Goal: Task Accomplishment & Management: Manage account settings

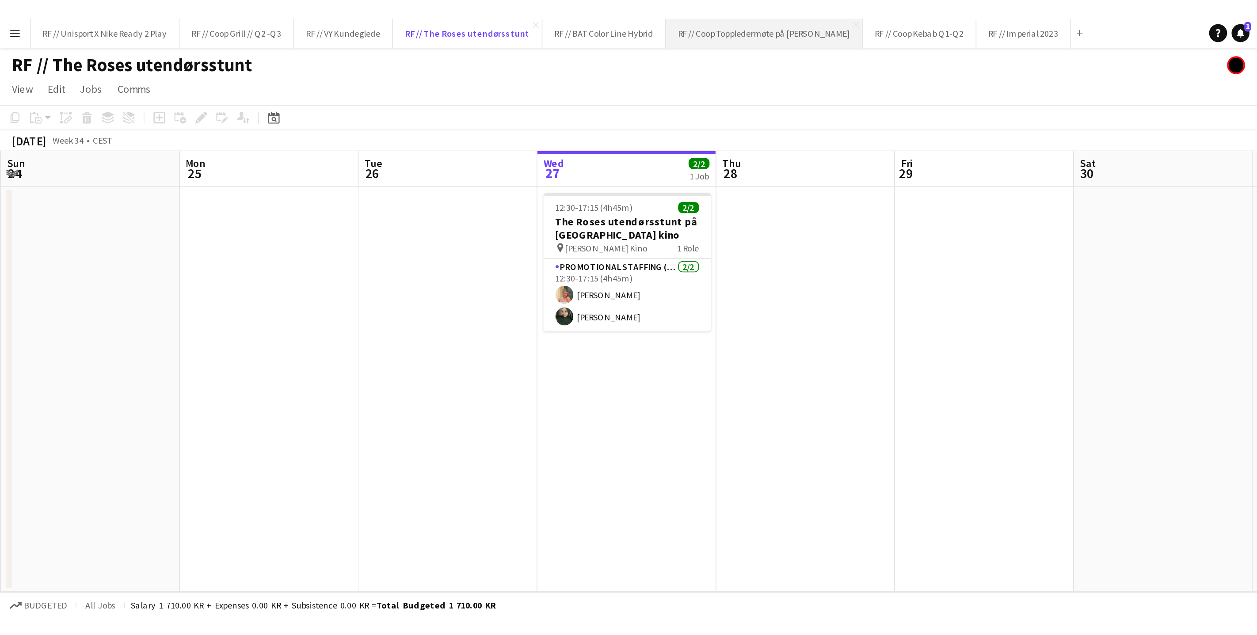
scroll to position [0, 211]
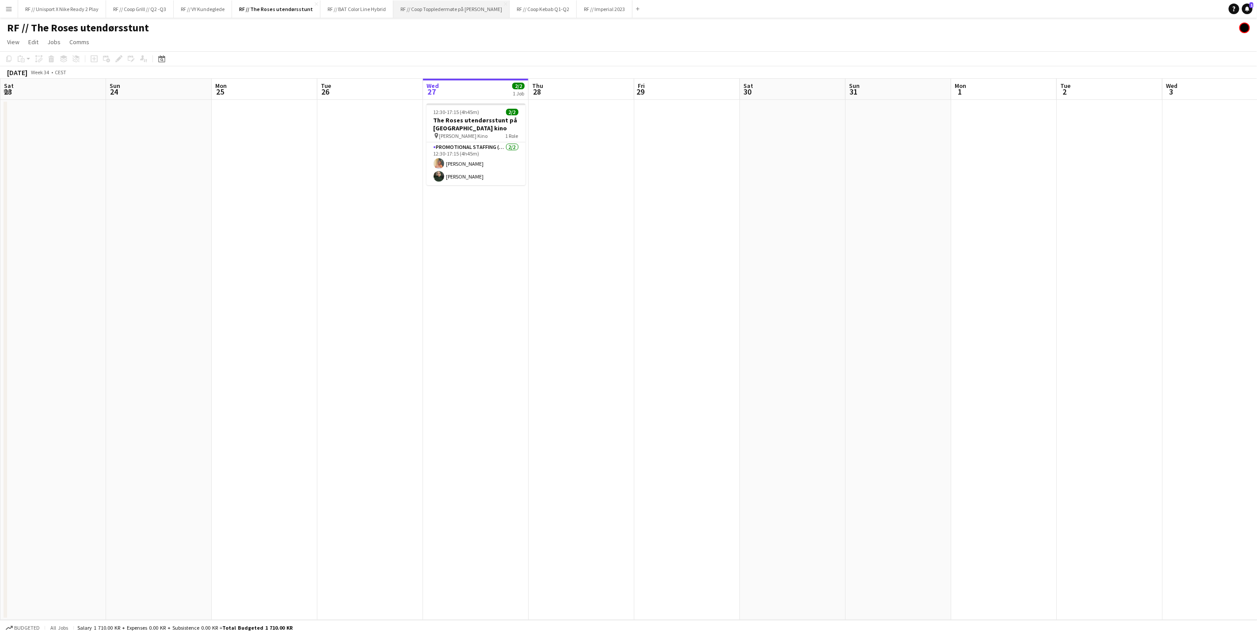
click at [444, 8] on button "RF // Coop Toppledermøte på Deichman Bjørvika Close" at bounding box center [451, 8] width 116 height 17
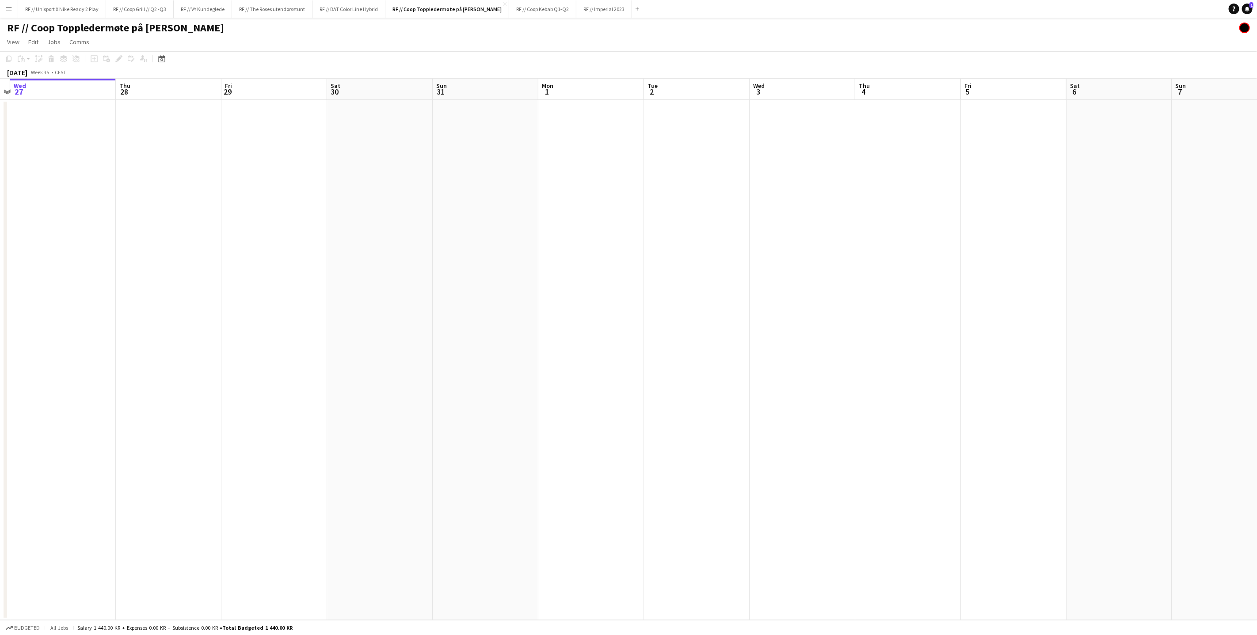
drag, startPoint x: 786, startPoint y: 251, endPoint x: 623, endPoint y: 243, distance: 163.2
click at [637, 245] on app-calendar-viewport "Sun 24 Mon 25 Tue 26 Wed 27 Thu 28 Fri 29 Sat 30 Sun 31 Mon 1 Tue 2 Wed 3 Thu 4…" at bounding box center [628, 349] width 1257 height 541
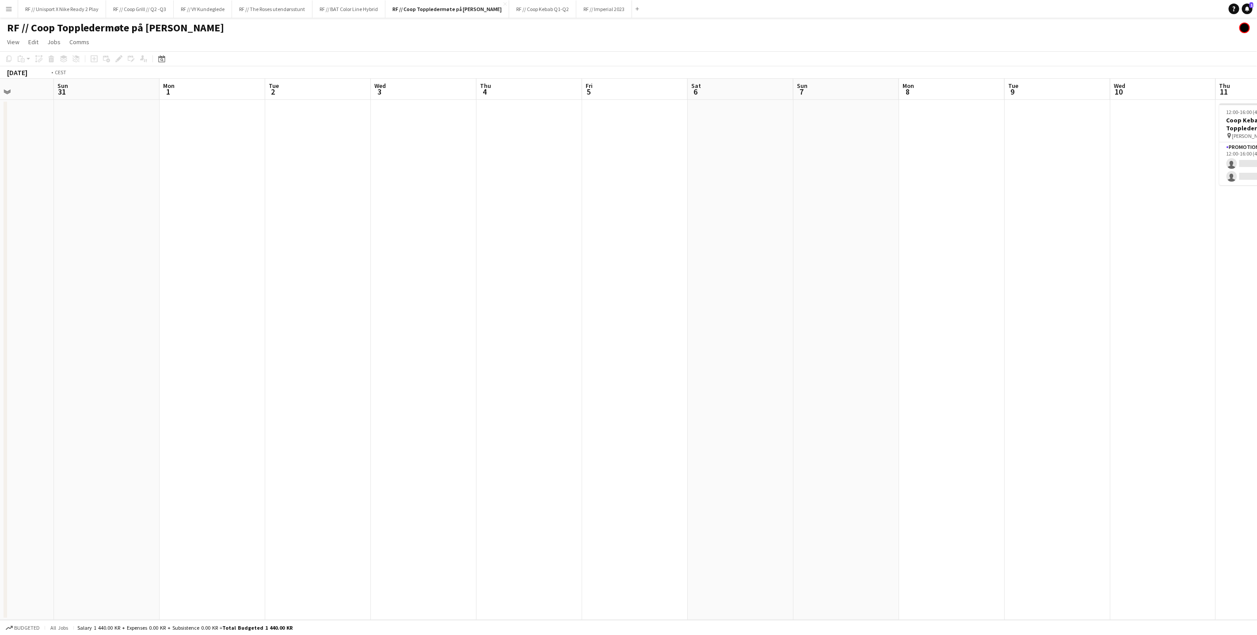
drag, startPoint x: 721, startPoint y: 276, endPoint x: 414, endPoint y: 248, distance: 308.4
click at [404, 251] on app-calendar-viewport "Thu 28 Fri 29 Sat 30 Sun 31 Mon 1 Tue 2 Wed 3 Thu 4 Fri 5 Sat 6 Sun 7 Mon 8 Tue…" at bounding box center [628, 349] width 1257 height 541
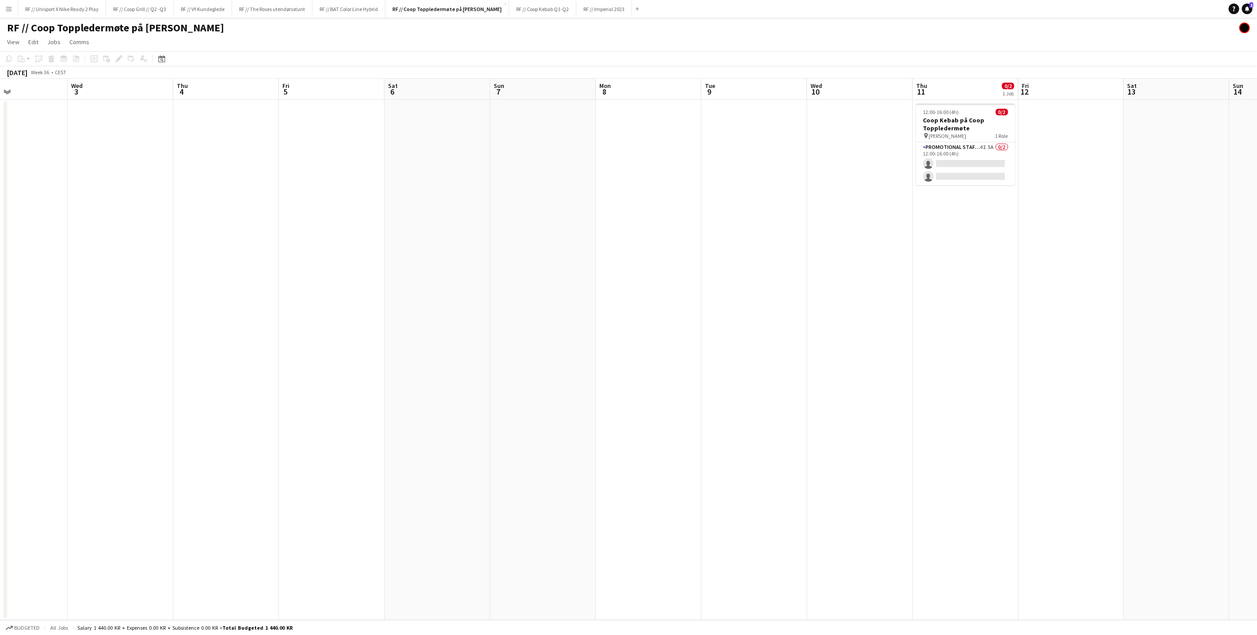
scroll to position [0, 272]
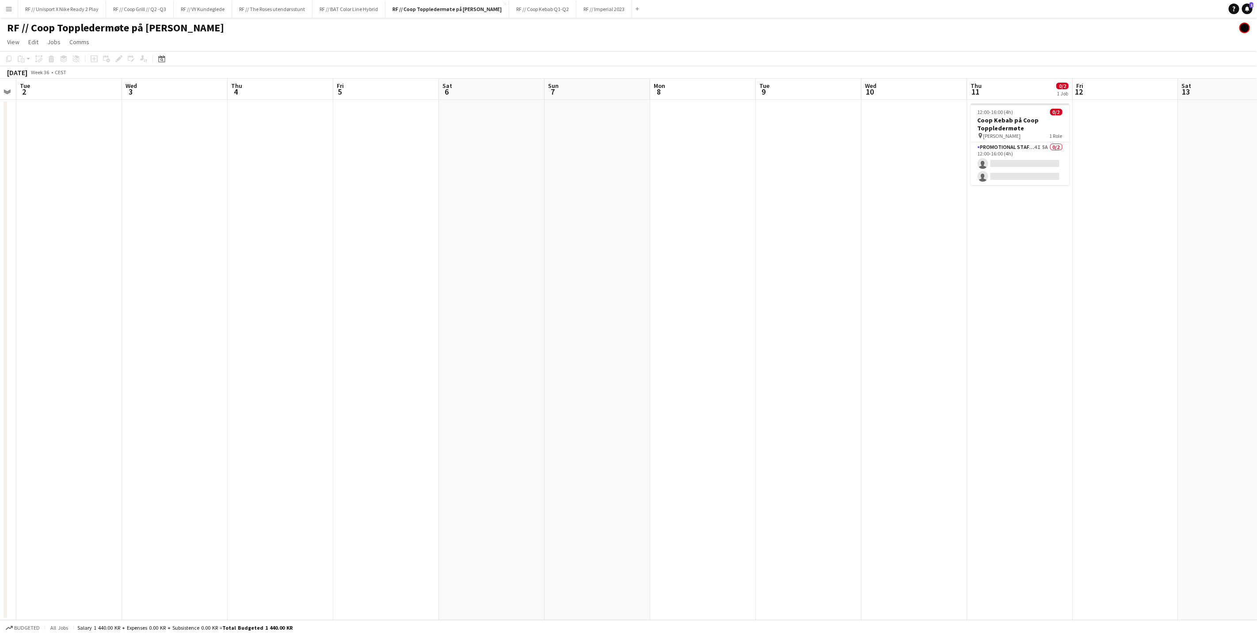
drag, startPoint x: 927, startPoint y: 292, endPoint x: 667, endPoint y: 284, distance: 259.9
click at [701, 287] on app-calendar-viewport "Sat 30 Sun 31 Mon 1 Tue 2 Wed 3 Thu 4 Fri 5 Sat 6 Sun 7 Mon 8 Tue 9 Wed 10 Thu …" at bounding box center [628, 349] width 1257 height 541
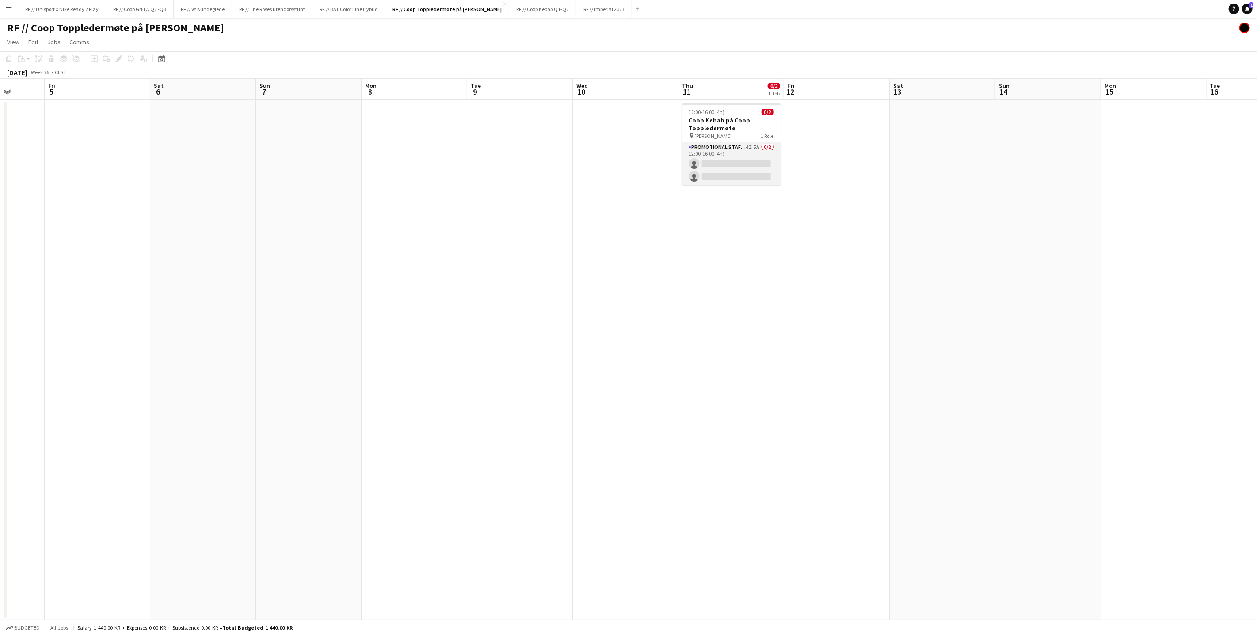
click at [732, 164] on app-card-role "Promotional Staffing (Brand Ambassadors) 4I 5A 0/2 12:00-16:00 (4h) single-neut…" at bounding box center [731, 163] width 99 height 43
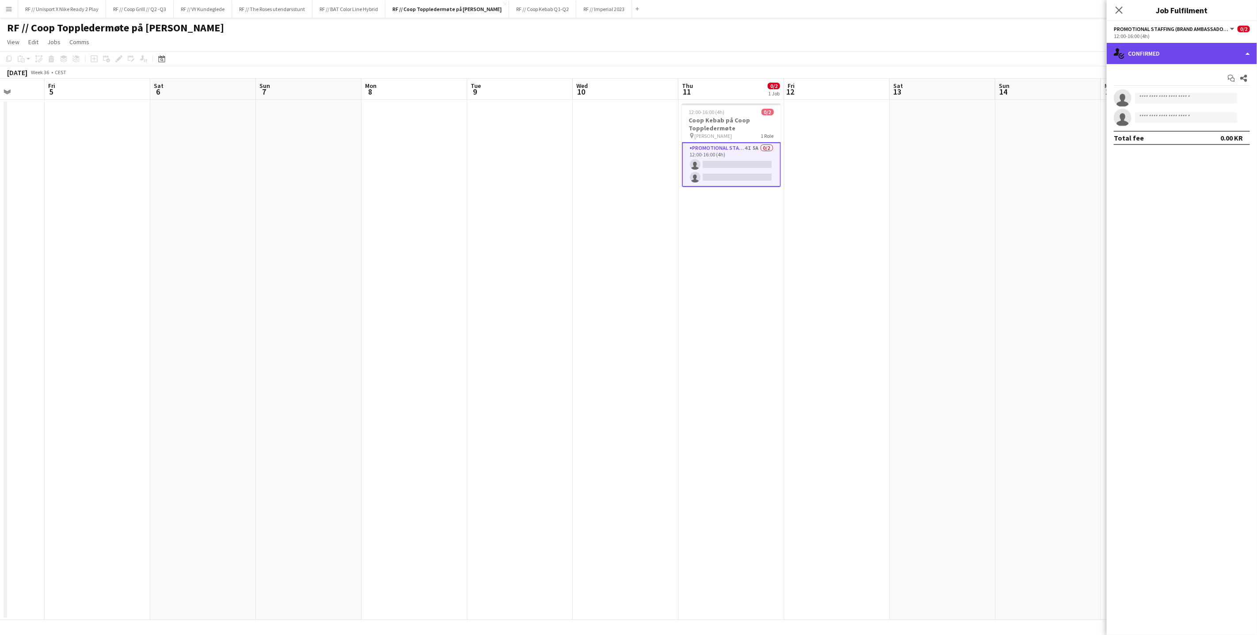
click at [742, 51] on div "single-neutral-actions-check-2 Confirmed" at bounding box center [1181, 53] width 150 height 21
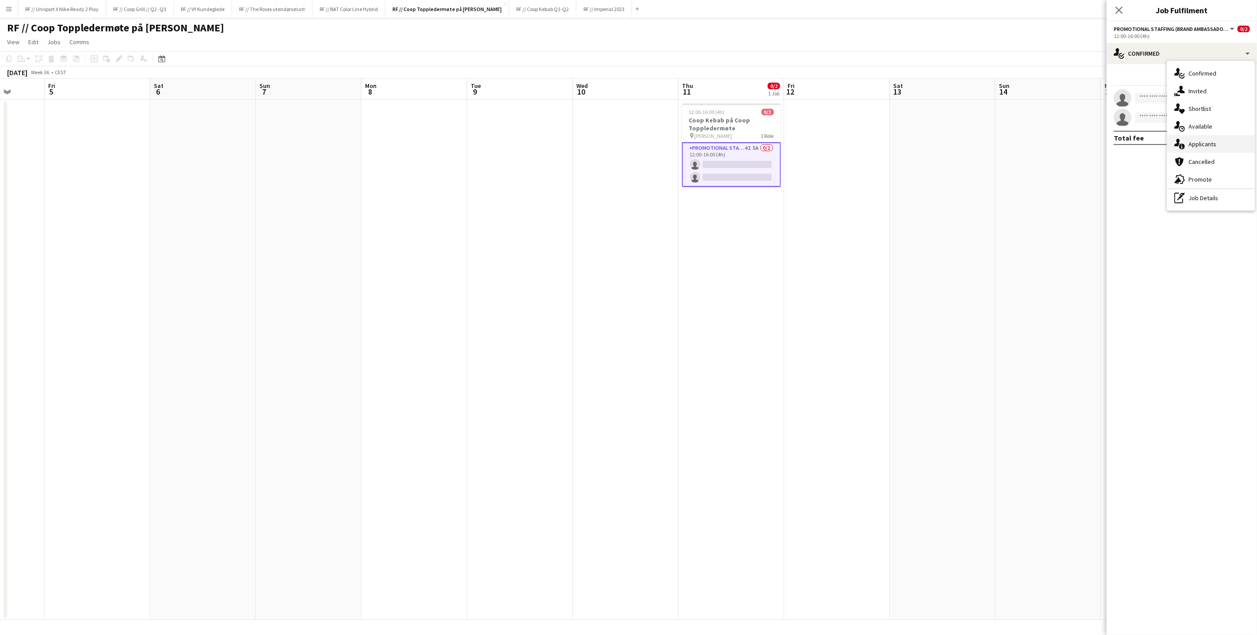
click at [742, 141] on div "single-neutral-actions-information Applicants" at bounding box center [1210, 144] width 87 height 18
click at [742, 171] on app-user-avatar at bounding box center [1123, 163] width 18 height 18
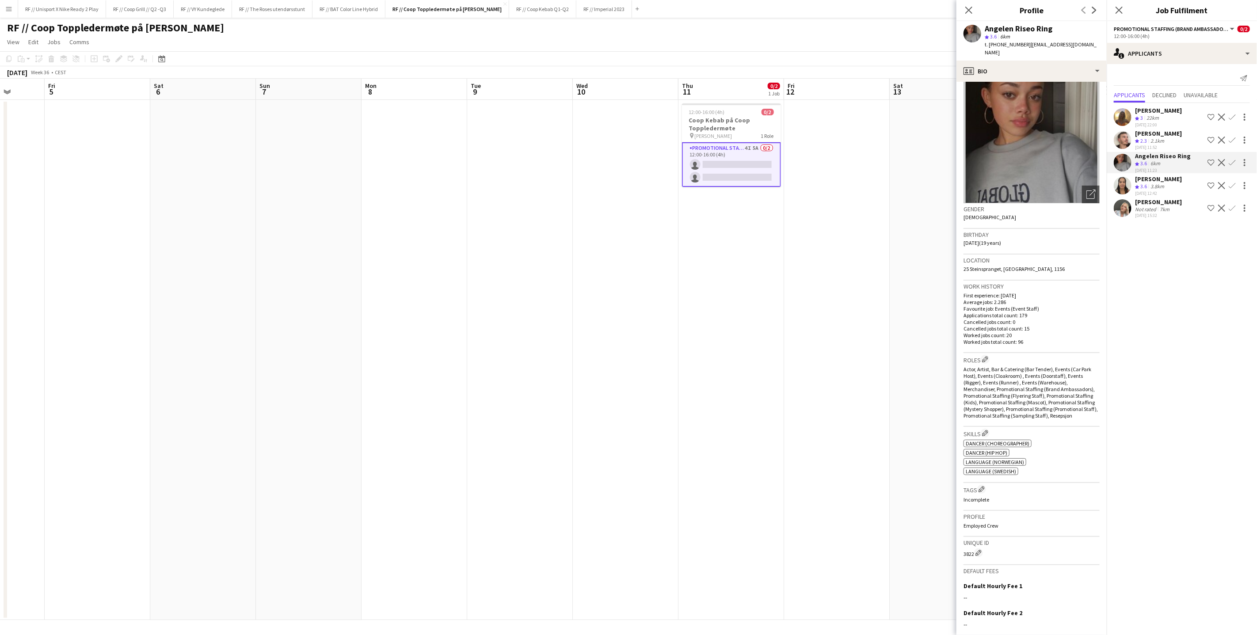
scroll to position [0, 0]
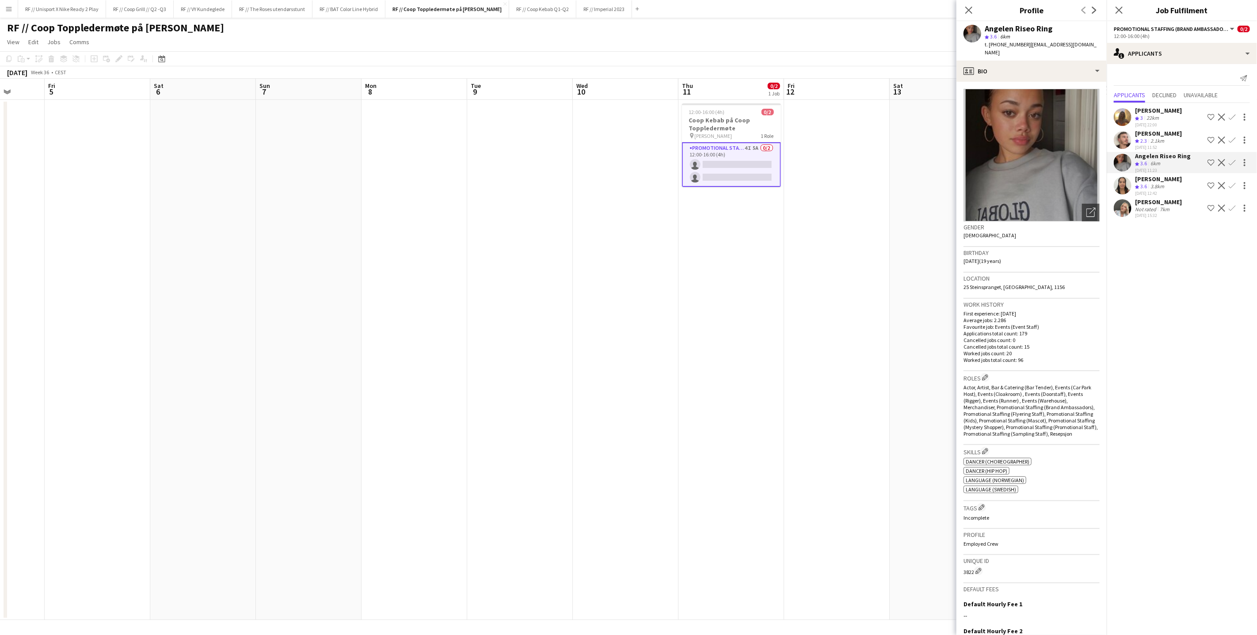
click at [742, 188] on app-user-avatar at bounding box center [1123, 186] width 18 height 18
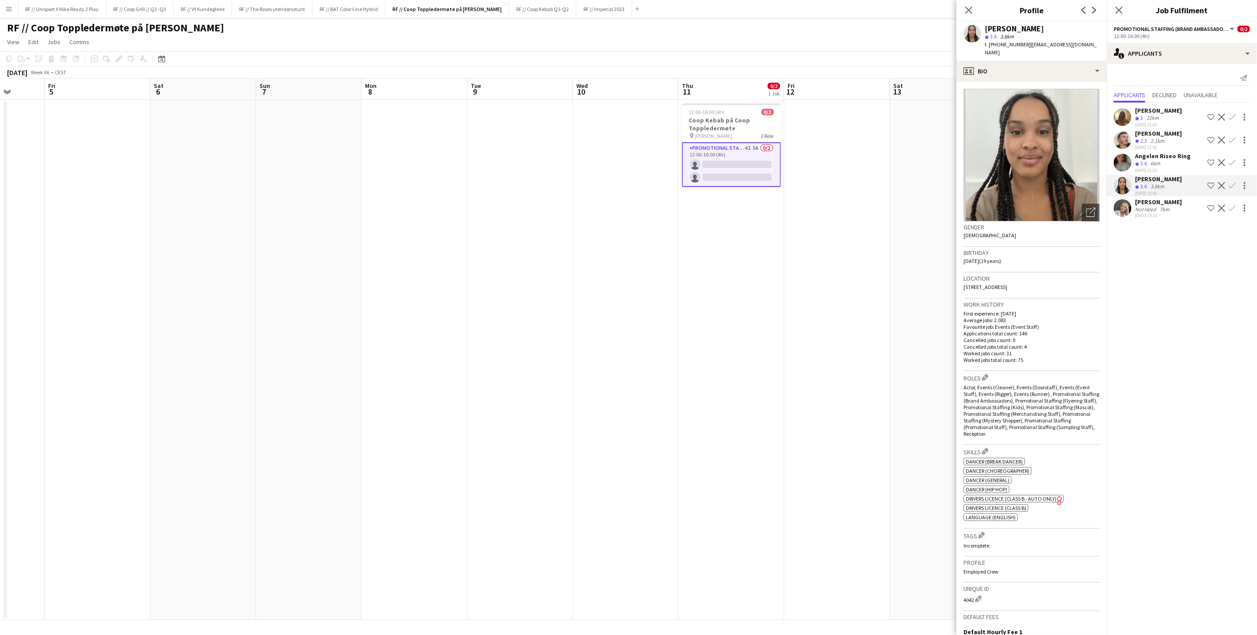
click at [742, 171] on app-user-avatar at bounding box center [1123, 163] width 18 height 18
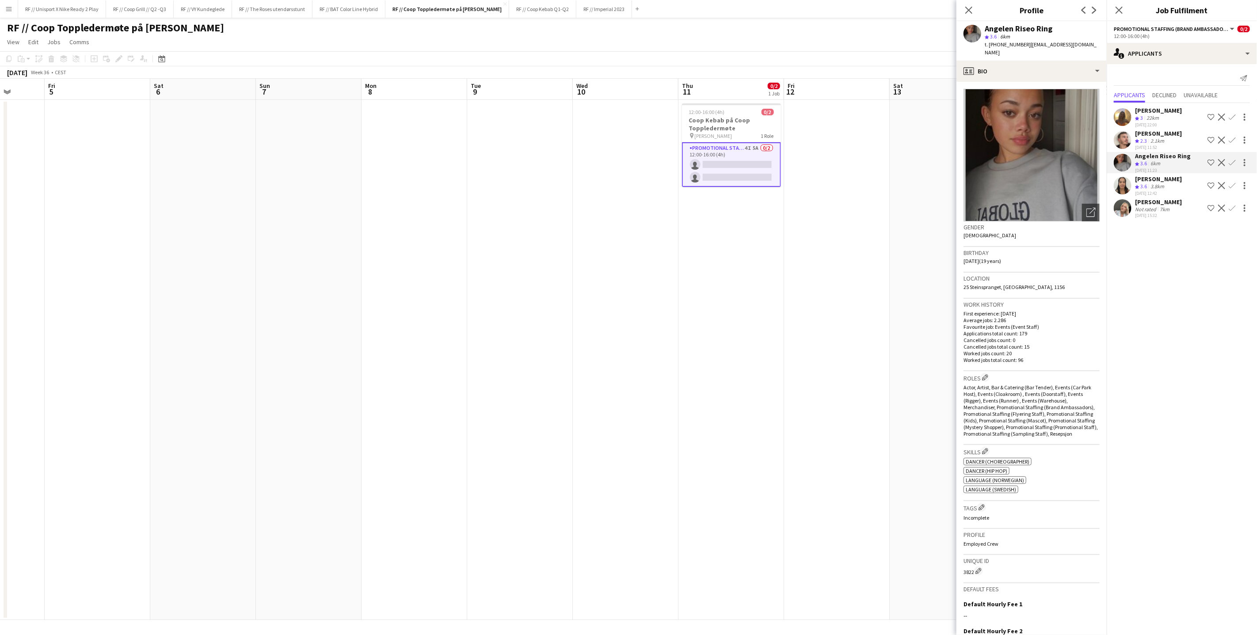
click at [742, 146] on app-user-avatar at bounding box center [1123, 140] width 18 height 18
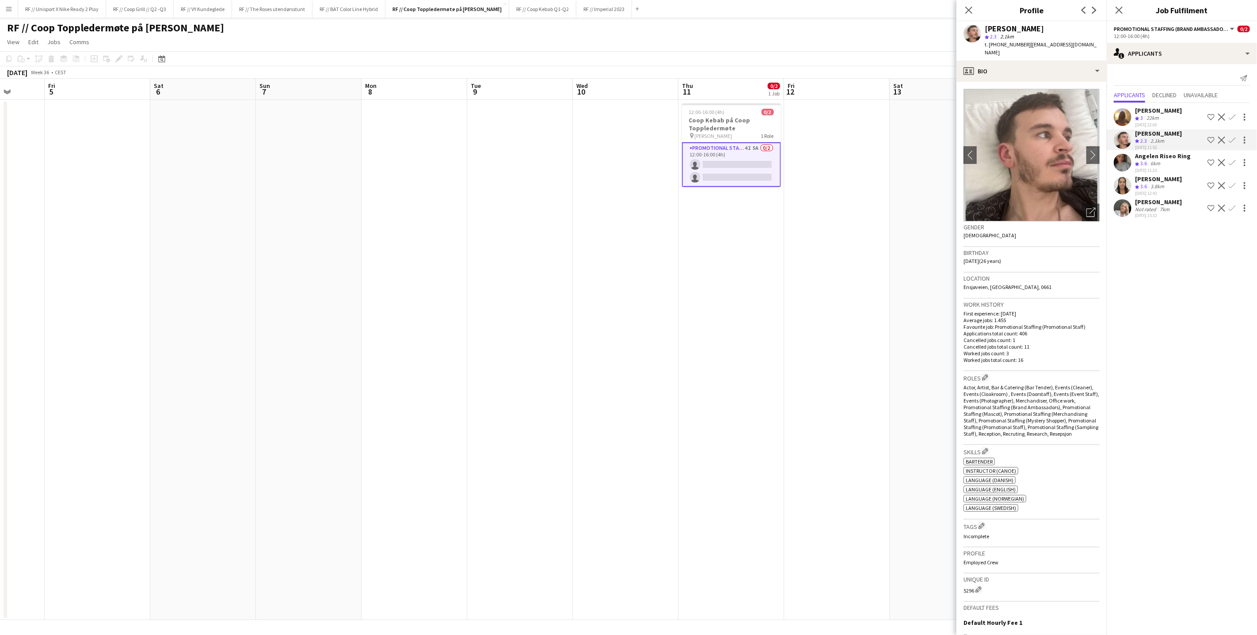
click at [742, 118] on app-user-avatar at bounding box center [1123, 117] width 18 height 18
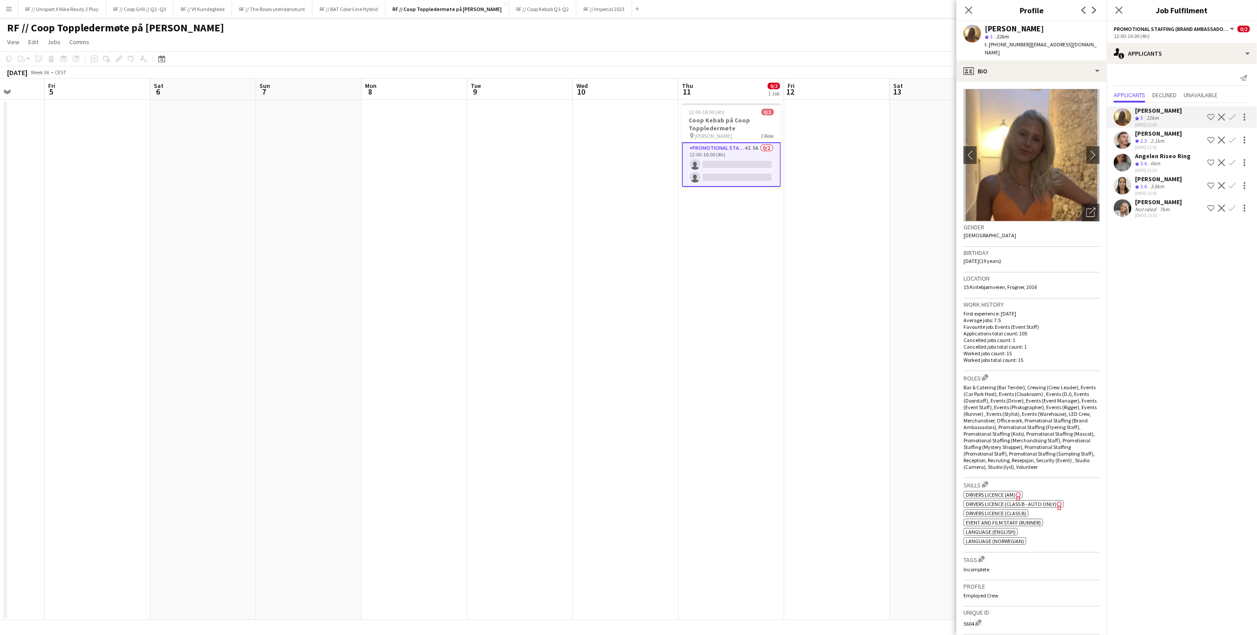
click at [742, 141] on app-user-avatar at bounding box center [1123, 140] width 18 height 18
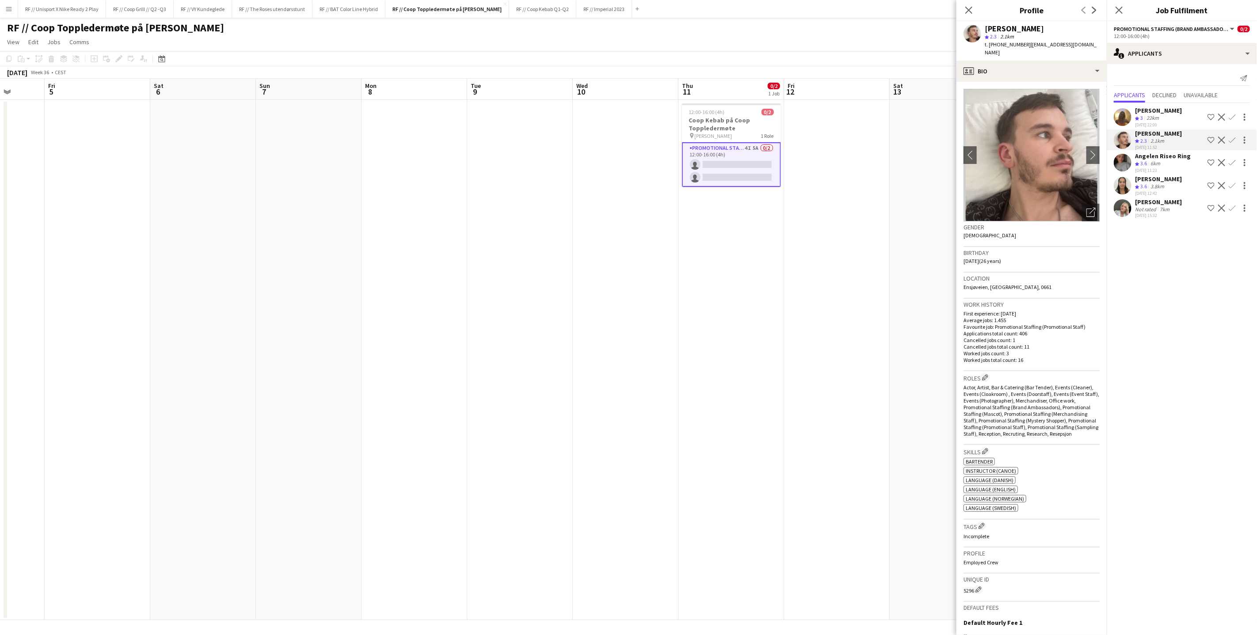
click at [742, 164] on app-user-avatar at bounding box center [1123, 163] width 18 height 18
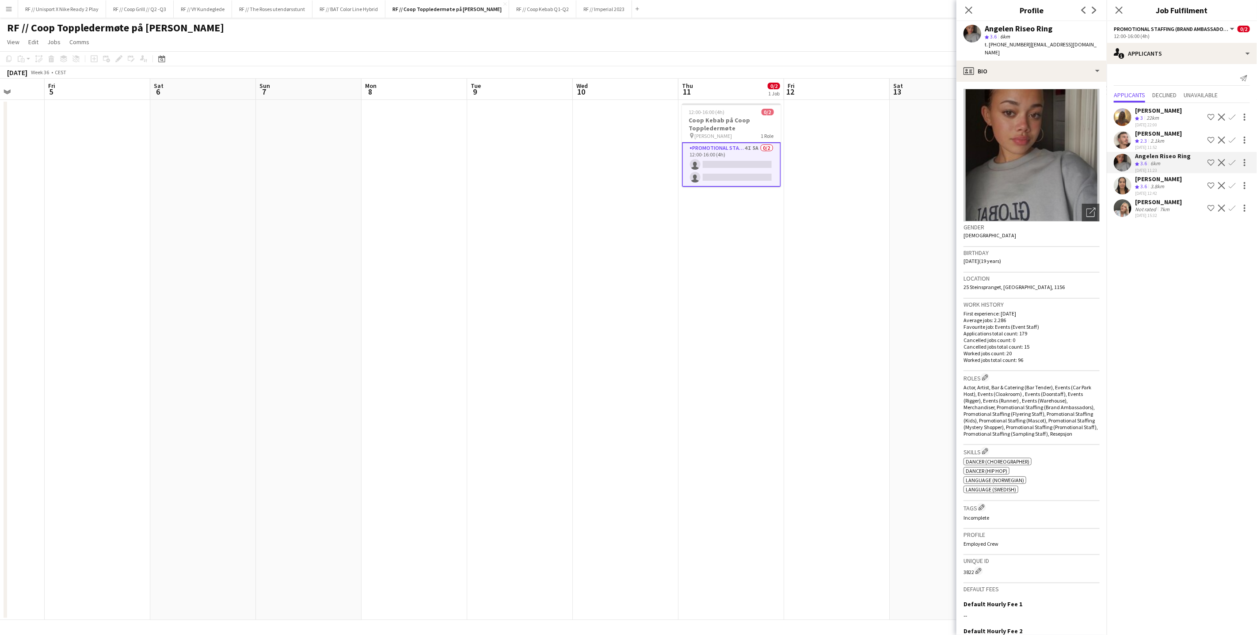
click at [742, 194] on app-user-avatar at bounding box center [1123, 186] width 18 height 18
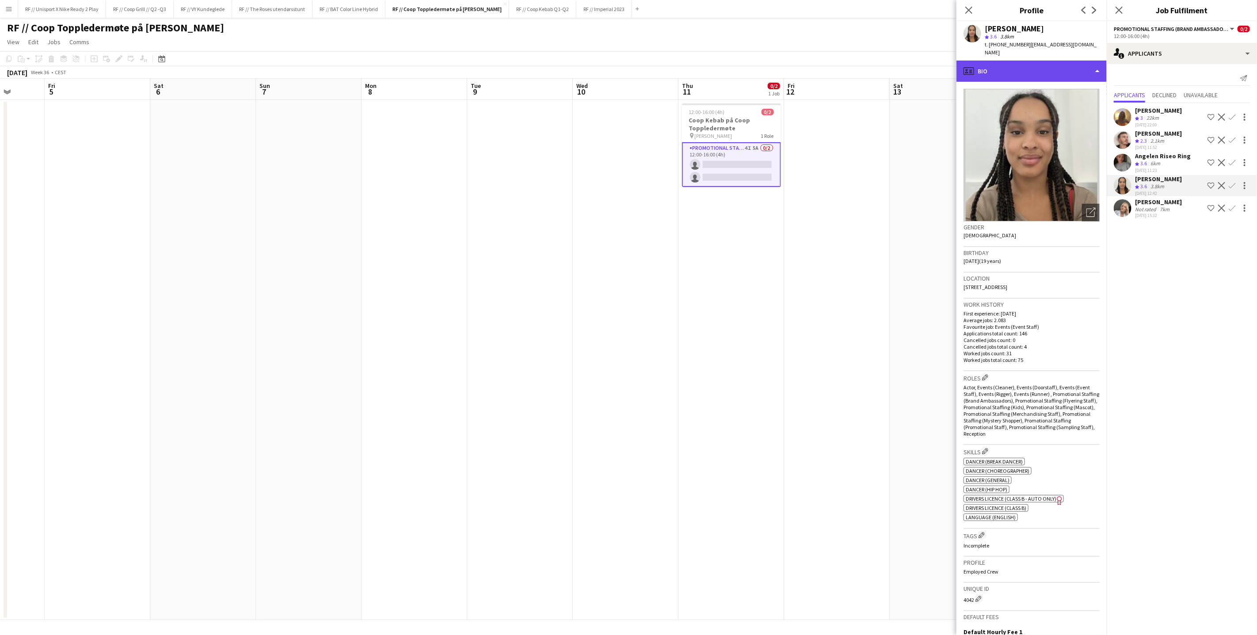
click at [742, 66] on div "profile Bio" at bounding box center [1031, 71] width 150 height 21
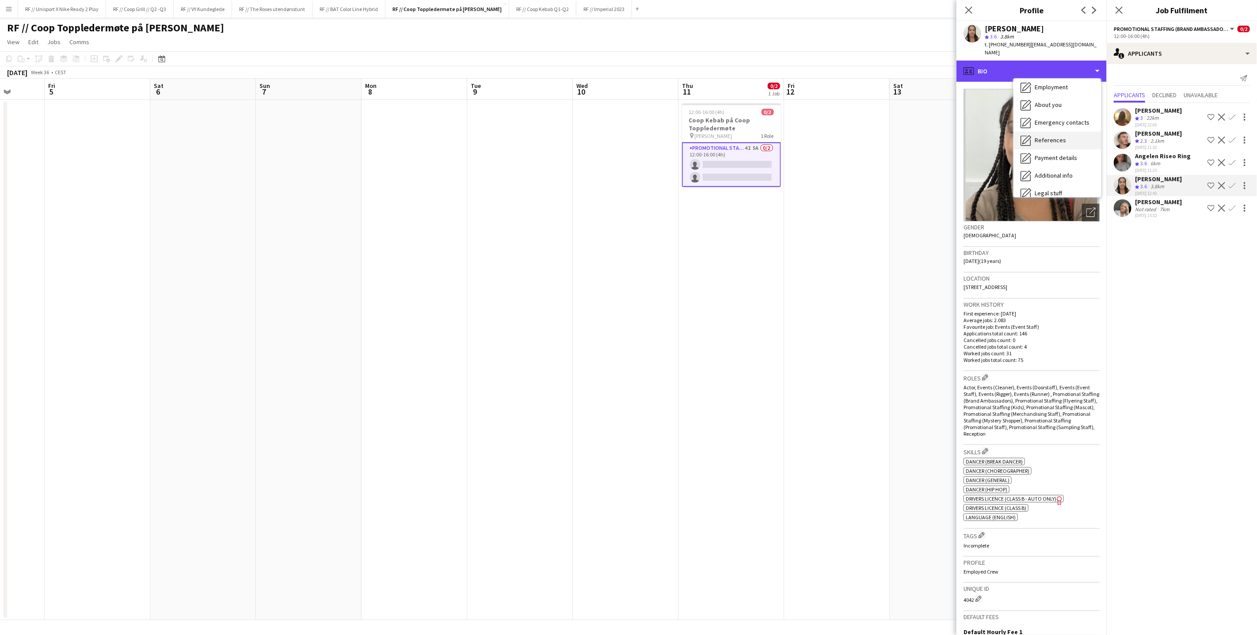
scroll to position [83, 0]
click at [742, 181] on span "Calendar" at bounding box center [1045, 185] width 23 height 8
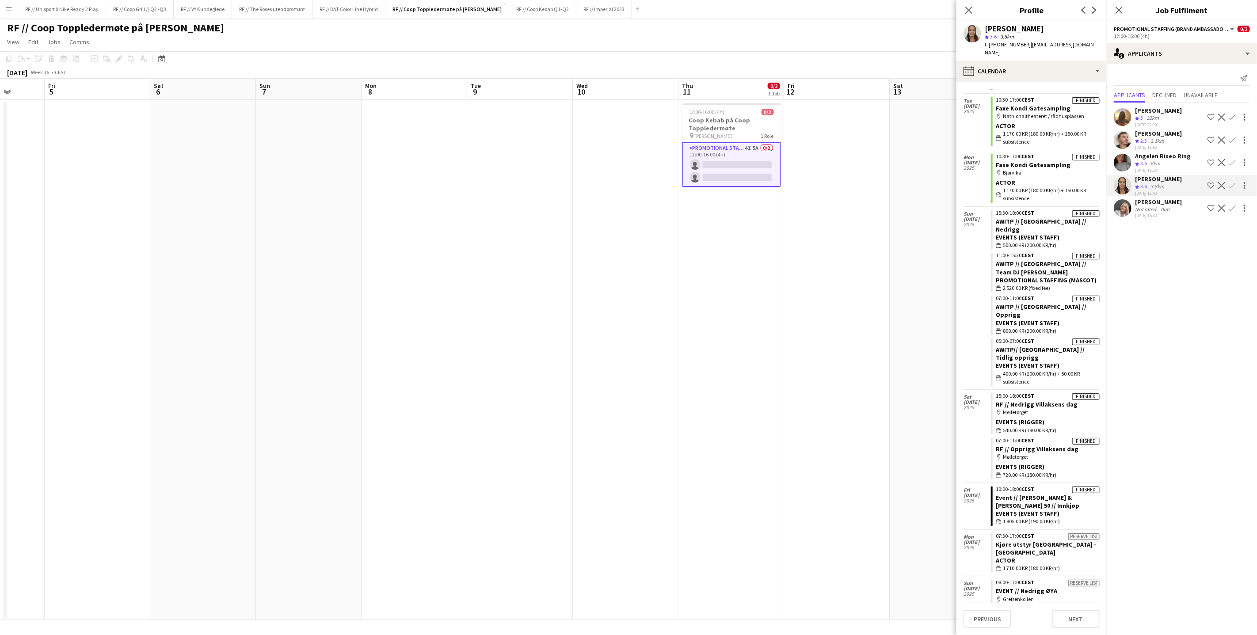
scroll to position [697, 0]
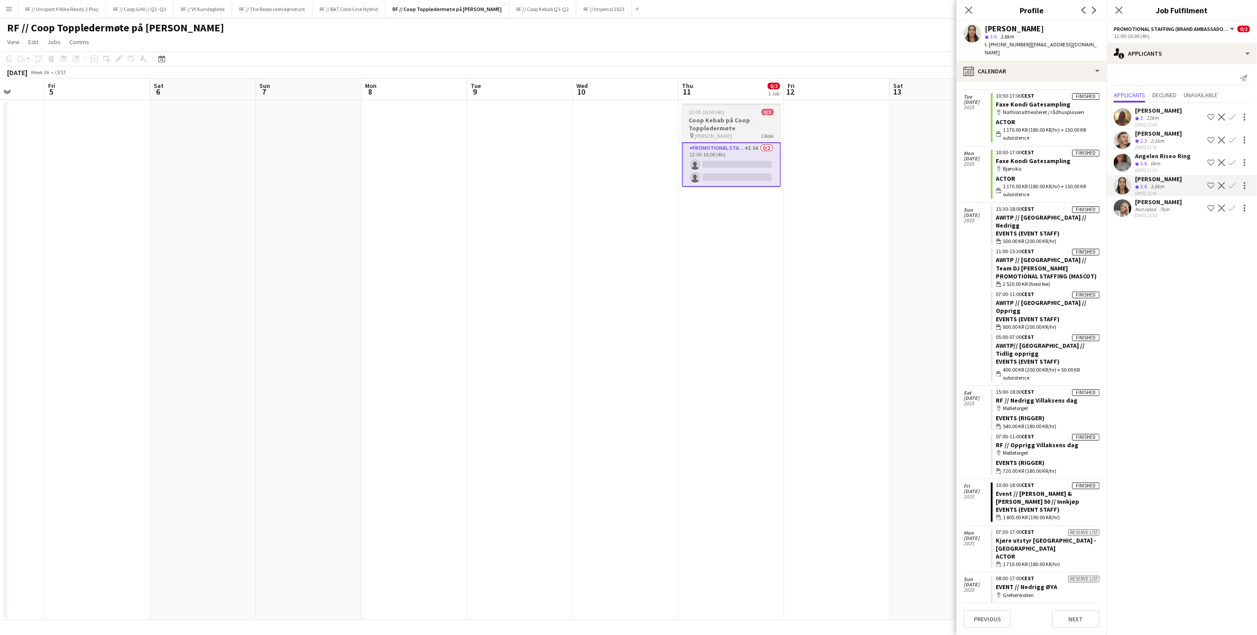
click at [736, 124] on h3 "Coop Kebab på Coop Toppledermøte" at bounding box center [731, 124] width 99 height 16
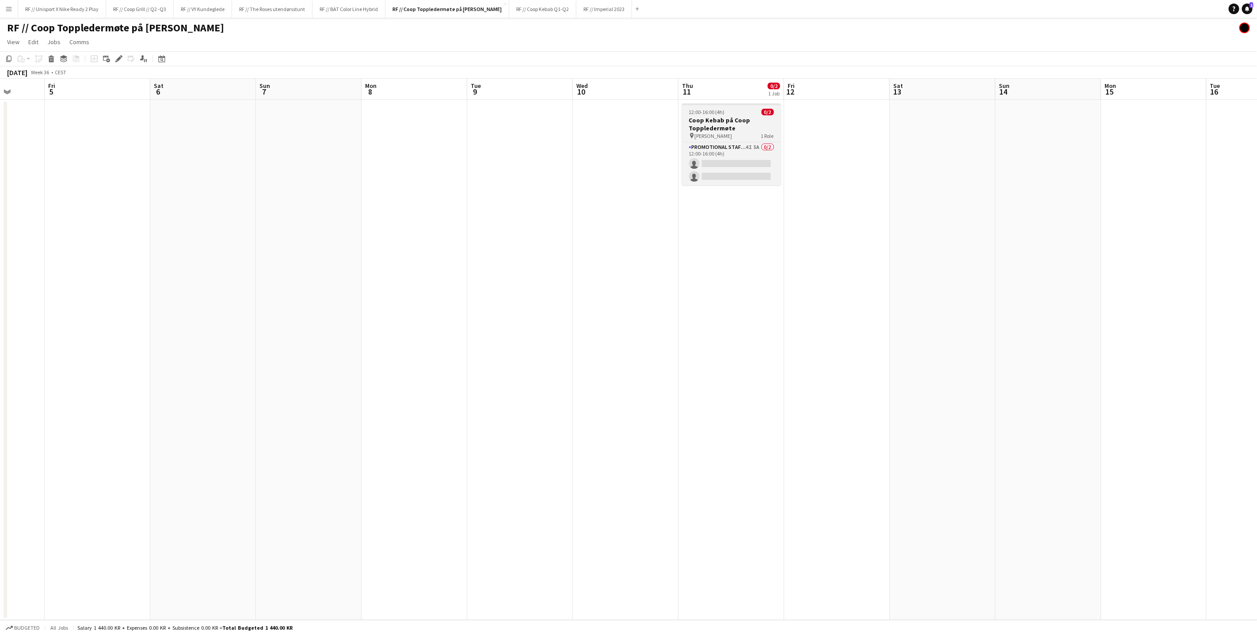
click at [724, 131] on h3 "Coop Kebab på Coop Toppledermøte" at bounding box center [731, 124] width 99 height 16
click at [728, 161] on app-card-role "Promotional Staffing (Brand Ambassadors) 4I 5A 0/2 12:00-16:00 (4h) single-neut…" at bounding box center [731, 164] width 97 height 43
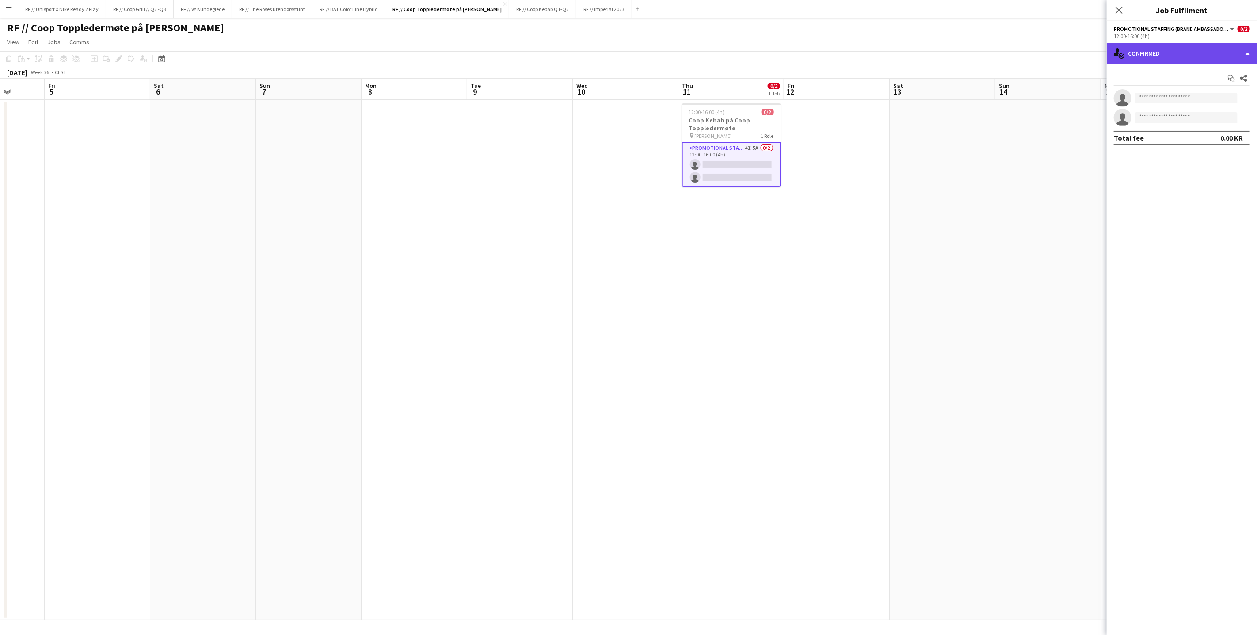
click at [742, 53] on div "single-neutral-actions-check-2 Confirmed" at bounding box center [1181, 53] width 150 height 21
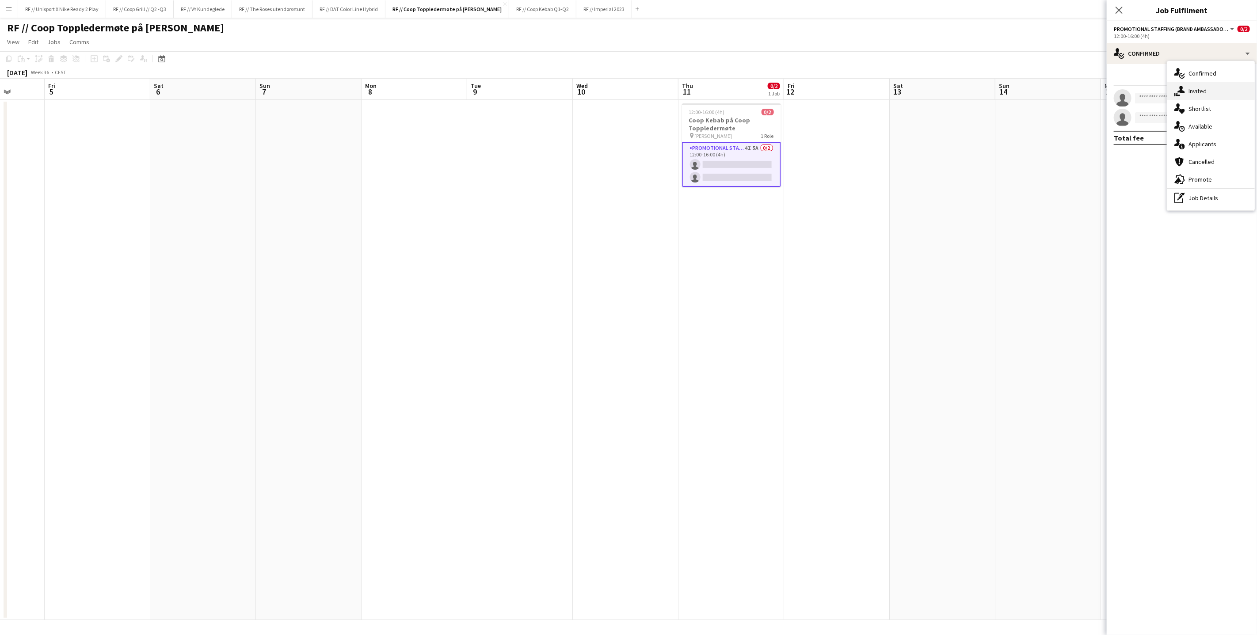
click at [742, 85] on div "single-neutral-actions-share-1 Invited" at bounding box center [1210, 91] width 87 height 18
click at [742, 209] on app-date-cell at bounding box center [1048, 360] width 106 height 520
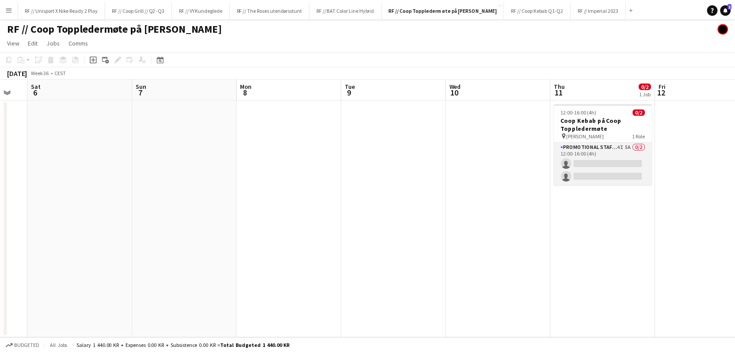
scroll to position [0, 396]
